Goal: Ask a question

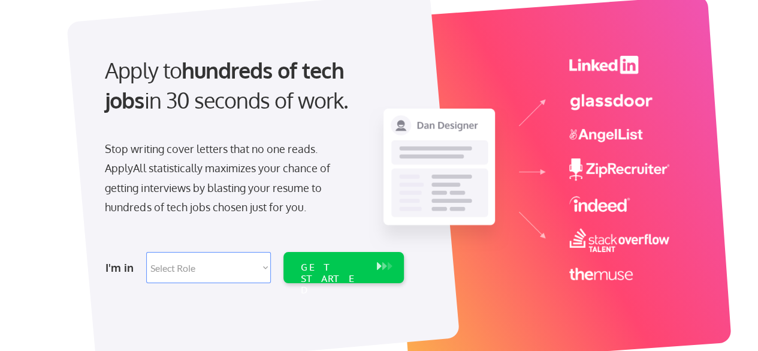
scroll to position [120, 0]
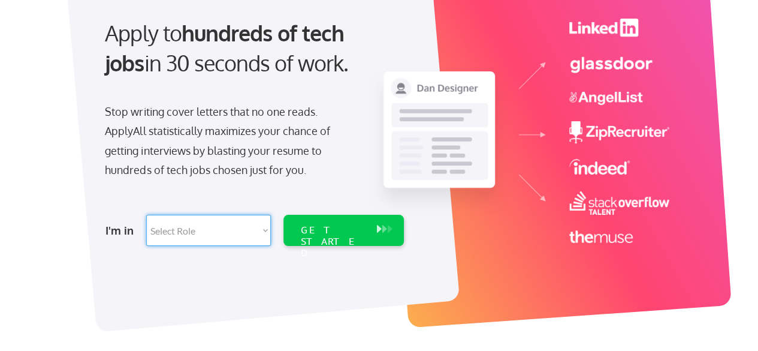
click at [256, 225] on select "Select Role Software Engineering Product Management Customer Success Sales UI/U…" at bounding box center [208, 230] width 125 height 31
click at [192, 229] on select "Select Role Software Engineering Product Management Customer Success Sales UI/U…" at bounding box center [208, 230] width 125 height 31
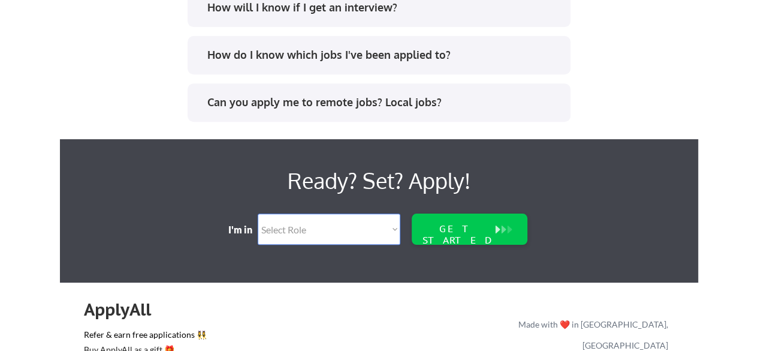
scroll to position [2518, 0]
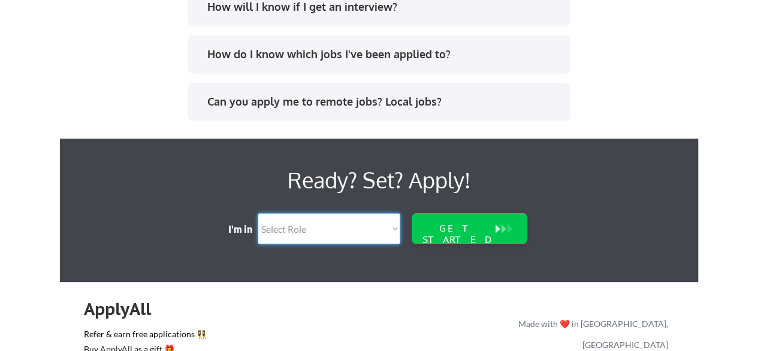
click at [390, 228] on select "Select Role Software Engineering Product Management Customer Success Sales UI/U…" at bounding box center [329, 228] width 143 height 31
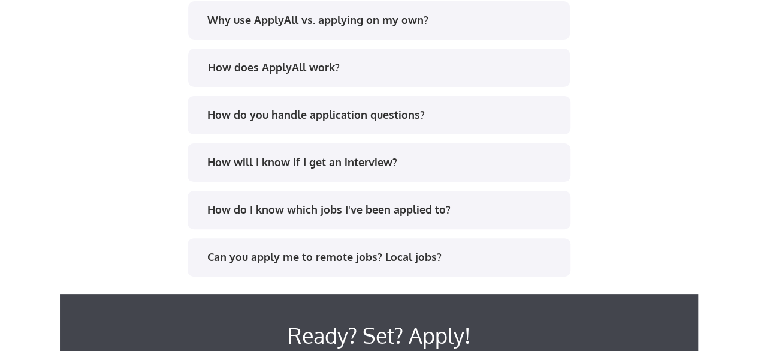
scroll to position [2347, 0]
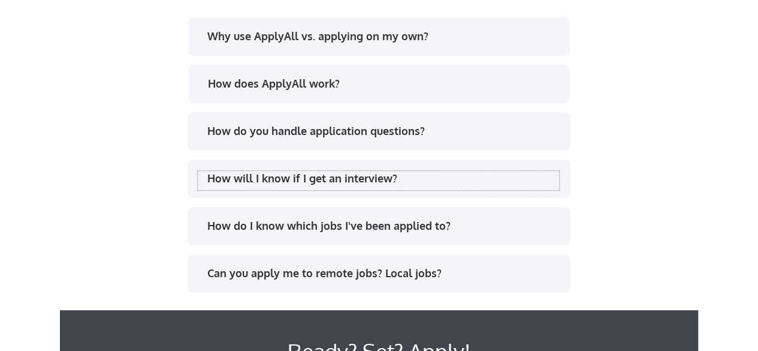
click at [347, 185] on div "How will I know if I get an interview?" at bounding box center [379, 180] width 362 height 19
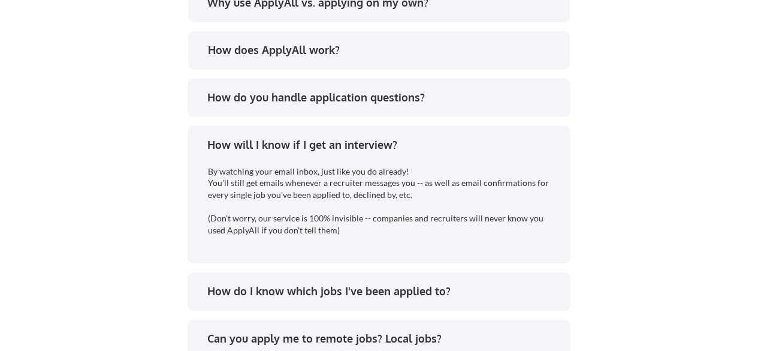
scroll to position [2467, 0]
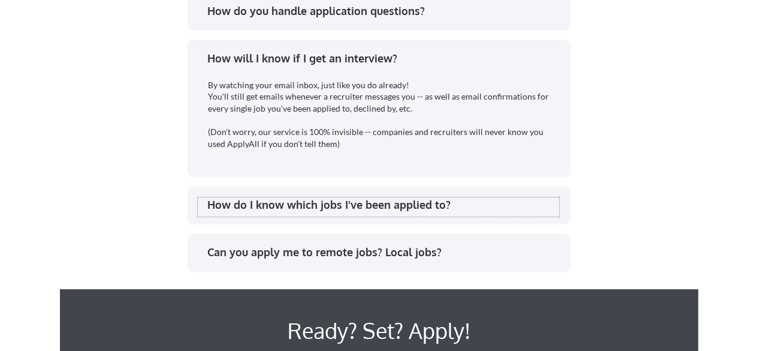
click at [349, 198] on div "How do I know which jobs I've been applied to?" at bounding box center [383, 204] width 352 height 15
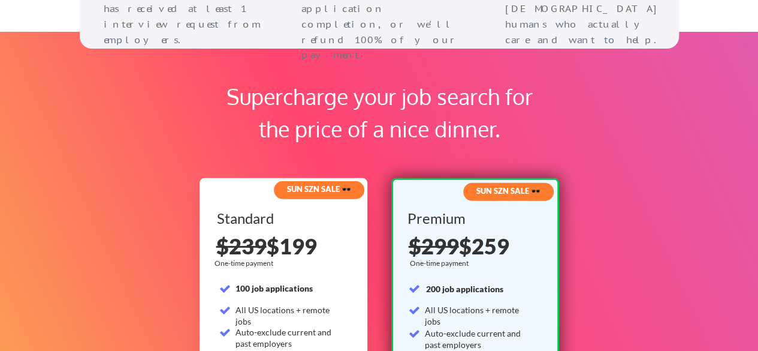
scroll to position [1867, 0]
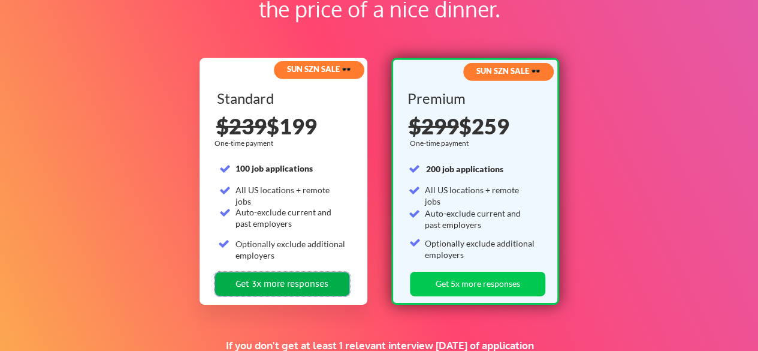
click at [286, 284] on button "Get 3x more responses" at bounding box center [282, 284] width 135 height 25
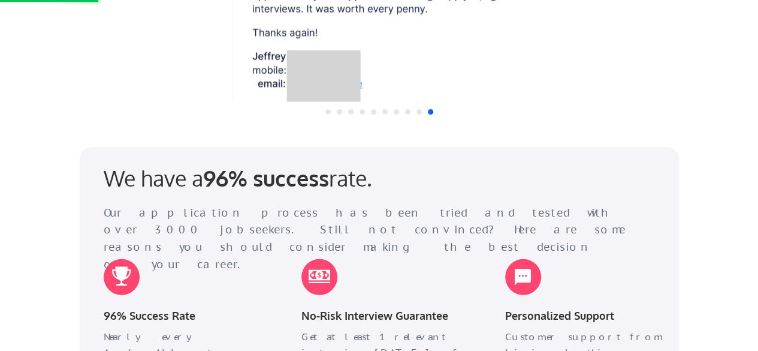
scroll to position [1387, 0]
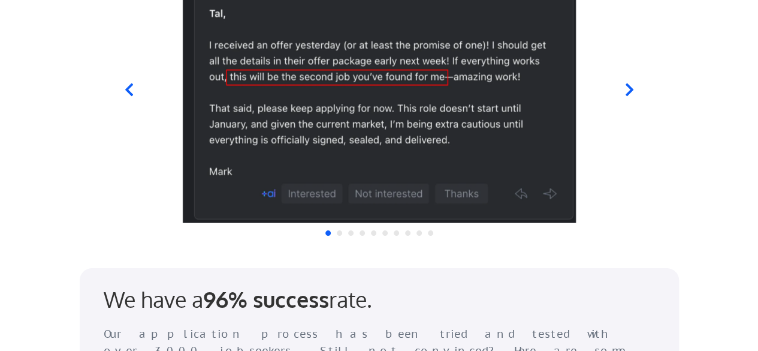
scroll to position [1148, 0]
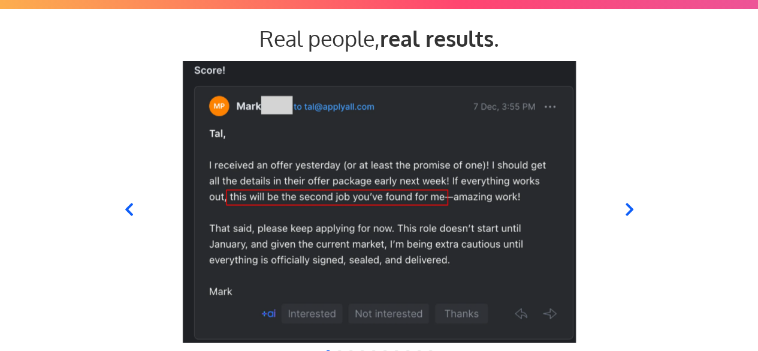
click at [634, 208] on icon at bounding box center [629, 209] width 15 height 15
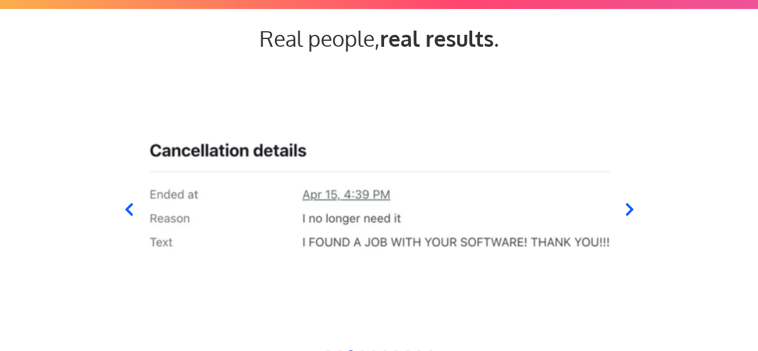
click at [124, 208] on icon at bounding box center [128, 209] width 15 height 15
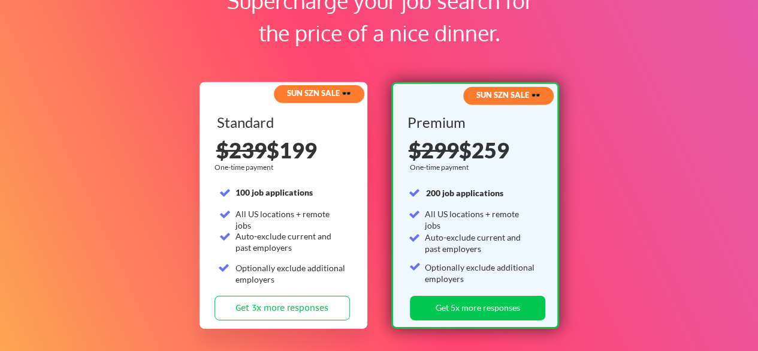
scroll to position [1919, 0]
